Goal: Check status: Check status

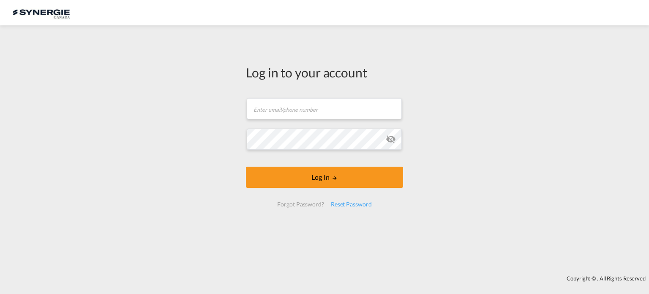
click at [592, 14] on body "Log in to your account Email field is required Password field is required Log I…" at bounding box center [324, 147] width 649 height 294
type input "ocean@gosynergie.com"
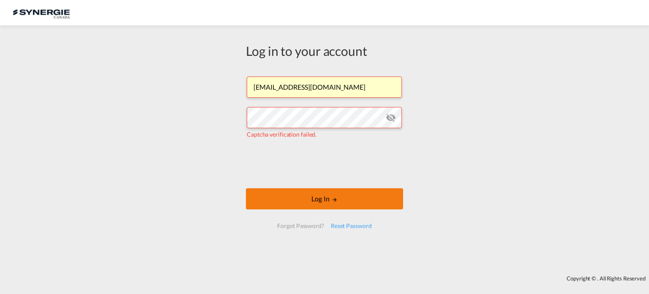
click at [328, 205] on button "Log In" at bounding box center [324, 198] width 157 height 21
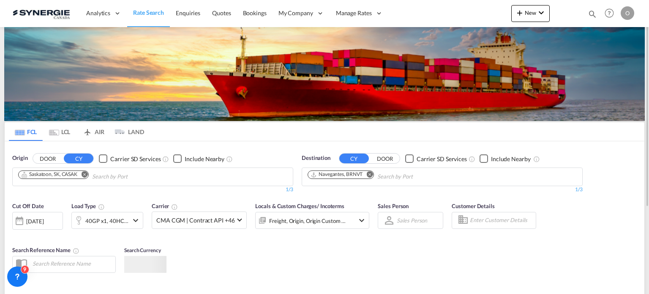
click at [588, 15] on md-icon "icon-magnify" at bounding box center [592, 13] width 9 height 9
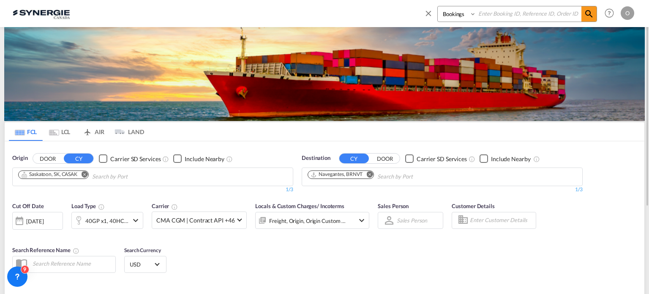
click at [454, 18] on select "Bookings Quotes Enquiries" at bounding box center [458, 13] width 40 height 15
select select "Quotes"
click at [438, 6] on select "Bookings Quotes Enquiries" at bounding box center [458, 13] width 40 height 15
click at [528, 11] on input at bounding box center [528, 13] width 105 height 15
paste input "SYC000015422"
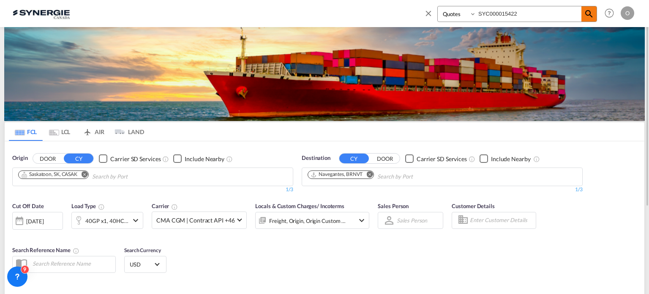
type input "SYC000015422"
click at [583, 17] on span at bounding box center [589, 13] width 15 height 15
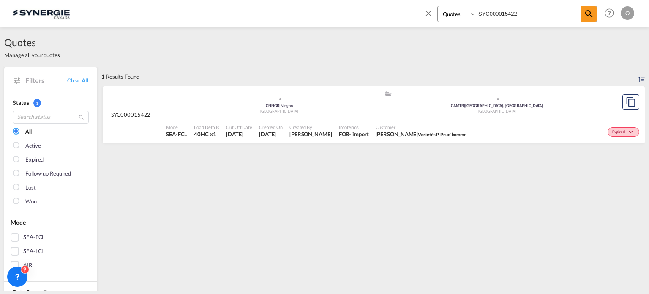
click at [299, 130] on span "Created By" at bounding box center [311, 127] width 43 height 6
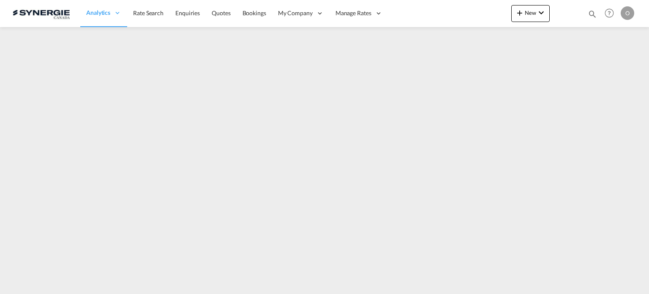
click at [594, 11] on md-icon "icon-magnify" at bounding box center [592, 13] width 9 height 9
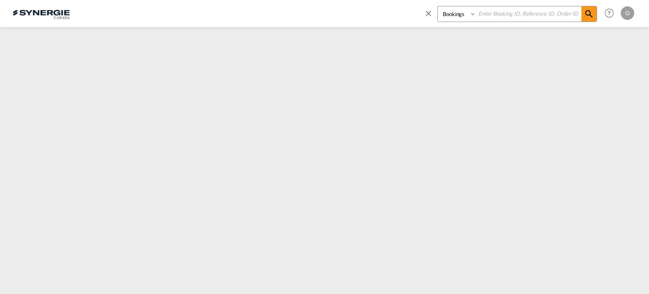
click at [451, 14] on select "Bookings Quotes Enquiries" at bounding box center [458, 13] width 40 height 15
select select "Quotes"
click at [438, 6] on select "Bookings Quotes Enquiries" at bounding box center [458, 13] width 40 height 15
drag, startPoint x: 494, startPoint y: 18, endPoint x: 506, endPoint y: 14, distance: 13.1
click at [495, 18] on input at bounding box center [528, 13] width 105 height 15
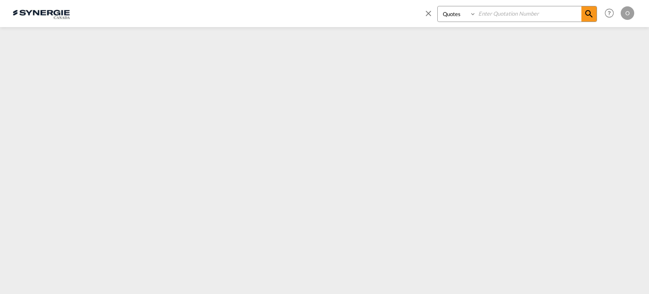
paste input "SYC000015422"
type input "SYC000015422"
click at [590, 17] on md-icon "icon-magnify" at bounding box center [589, 14] width 10 height 10
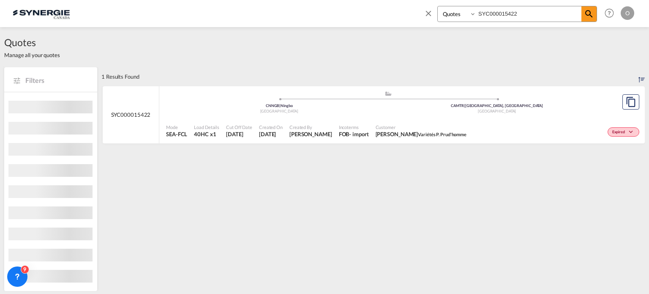
click at [367, 126] on span "Incoterms" at bounding box center [354, 127] width 30 height 6
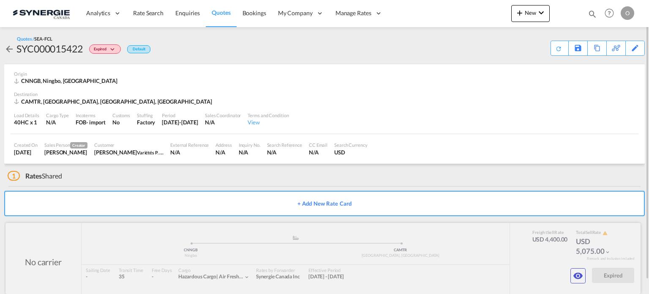
scroll to position [14, 0]
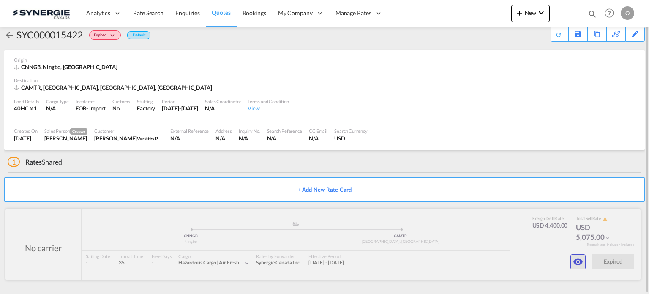
click at [576, 259] on md-icon "icon-eye" at bounding box center [578, 262] width 10 height 10
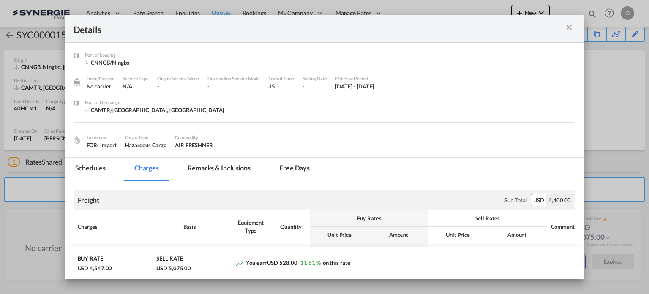
click at [225, 164] on md-tab-item "Remarks & Inclusions" at bounding box center [219, 169] width 83 height 23
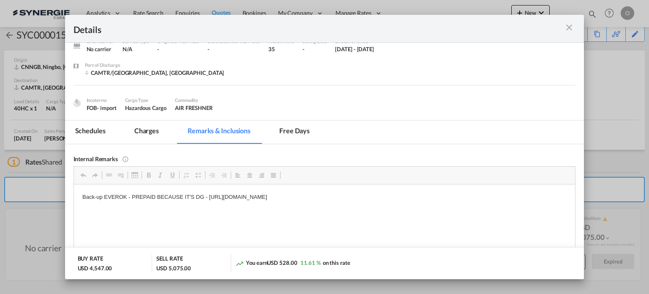
scroll to position [85, 0]
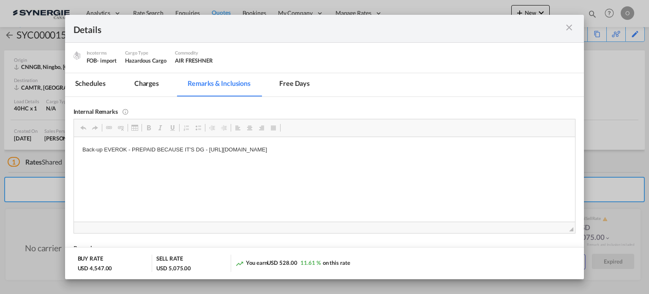
click at [142, 82] on md-tab-item "Charges" at bounding box center [146, 84] width 45 height 23
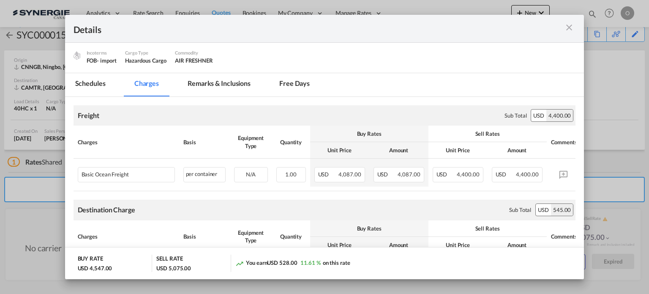
scroll to position [127, 0]
